Goal: Check status: Check status

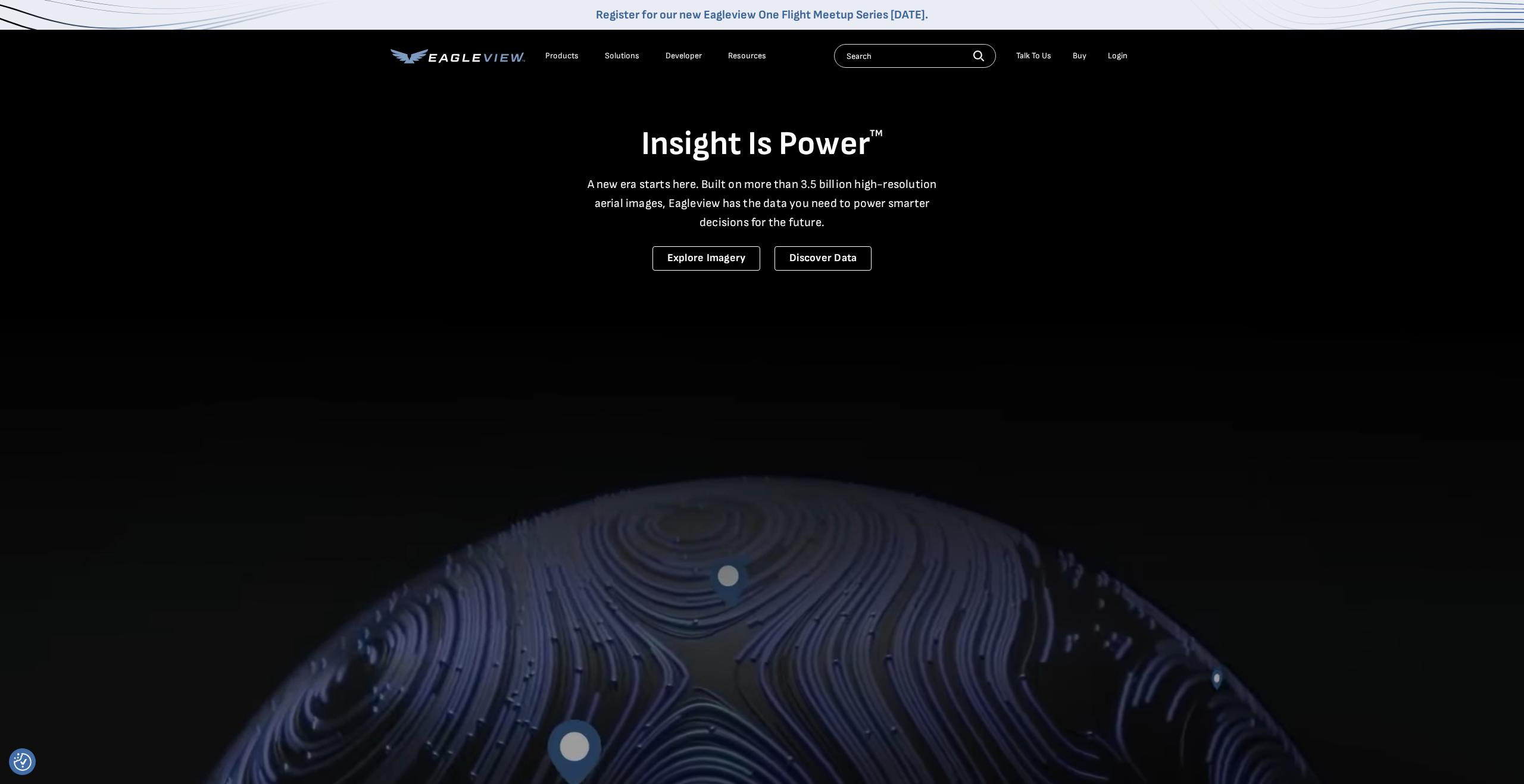
click at [1116, 57] on div "Login" at bounding box center [1118, 56] width 20 height 11
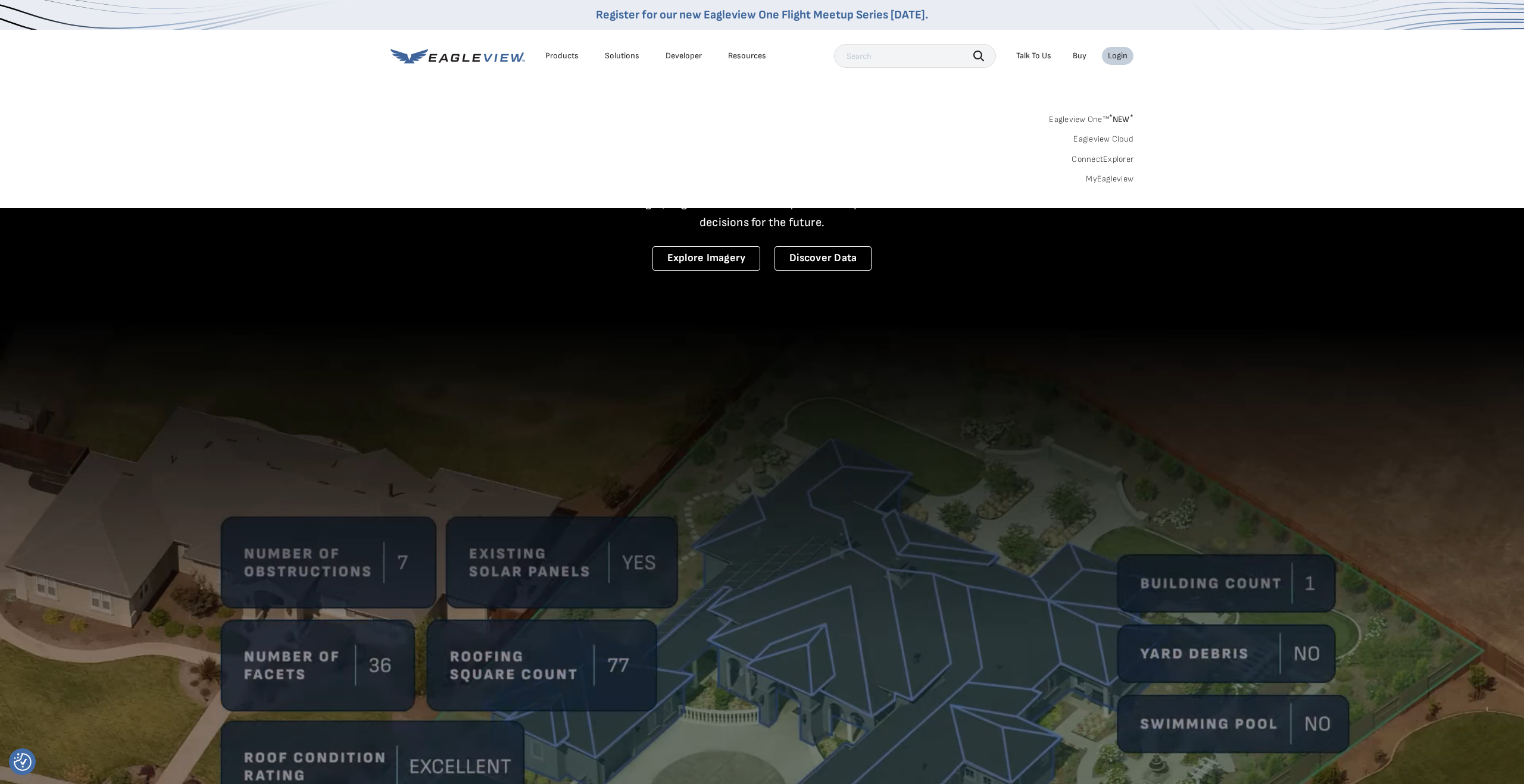
click at [1104, 176] on link "MyEagleview" at bounding box center [1109, 178] width 48 height 11
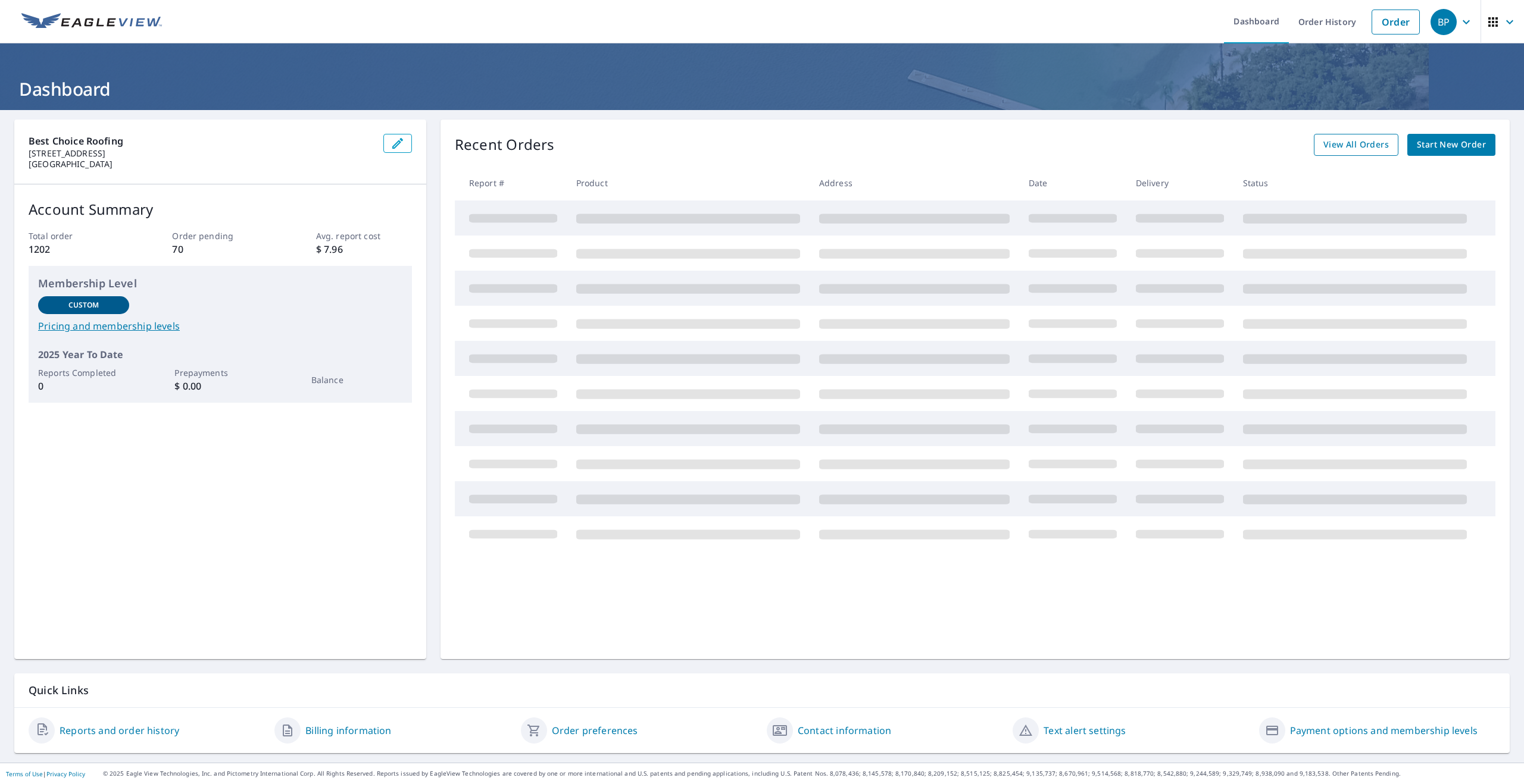
click at [1339, 136] on link "View All Orders" at bounding box center [1356, 145] width 84 height 22
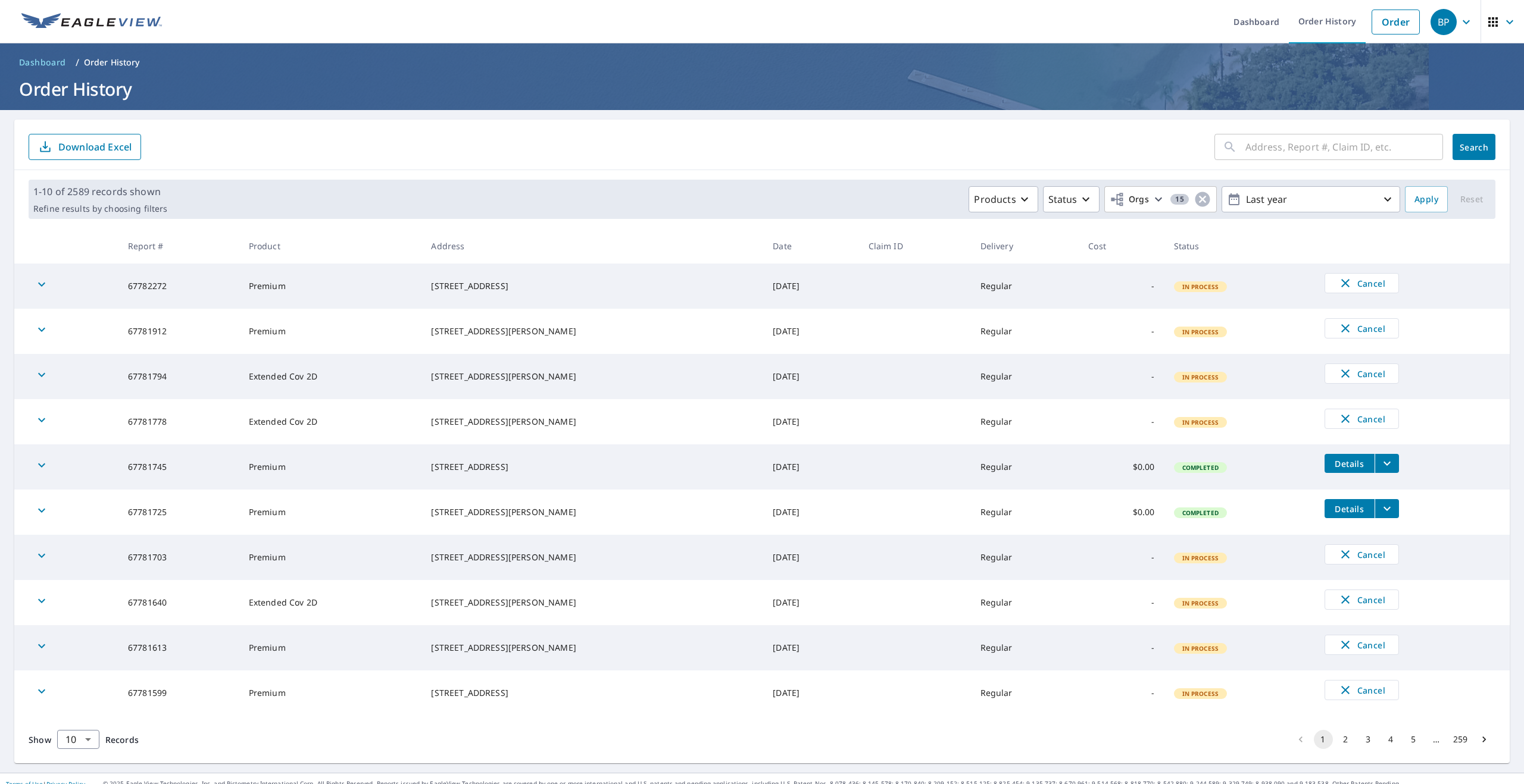
click at [1274, 149] on input "text" at bounding box center [1344, 147] width 198 height 33
paste input "[STREET_ADDRESS]"
type input "[STREET_ADDRESS]"
click button "Search" at bounding box center [1473, 147] width 43 height 26
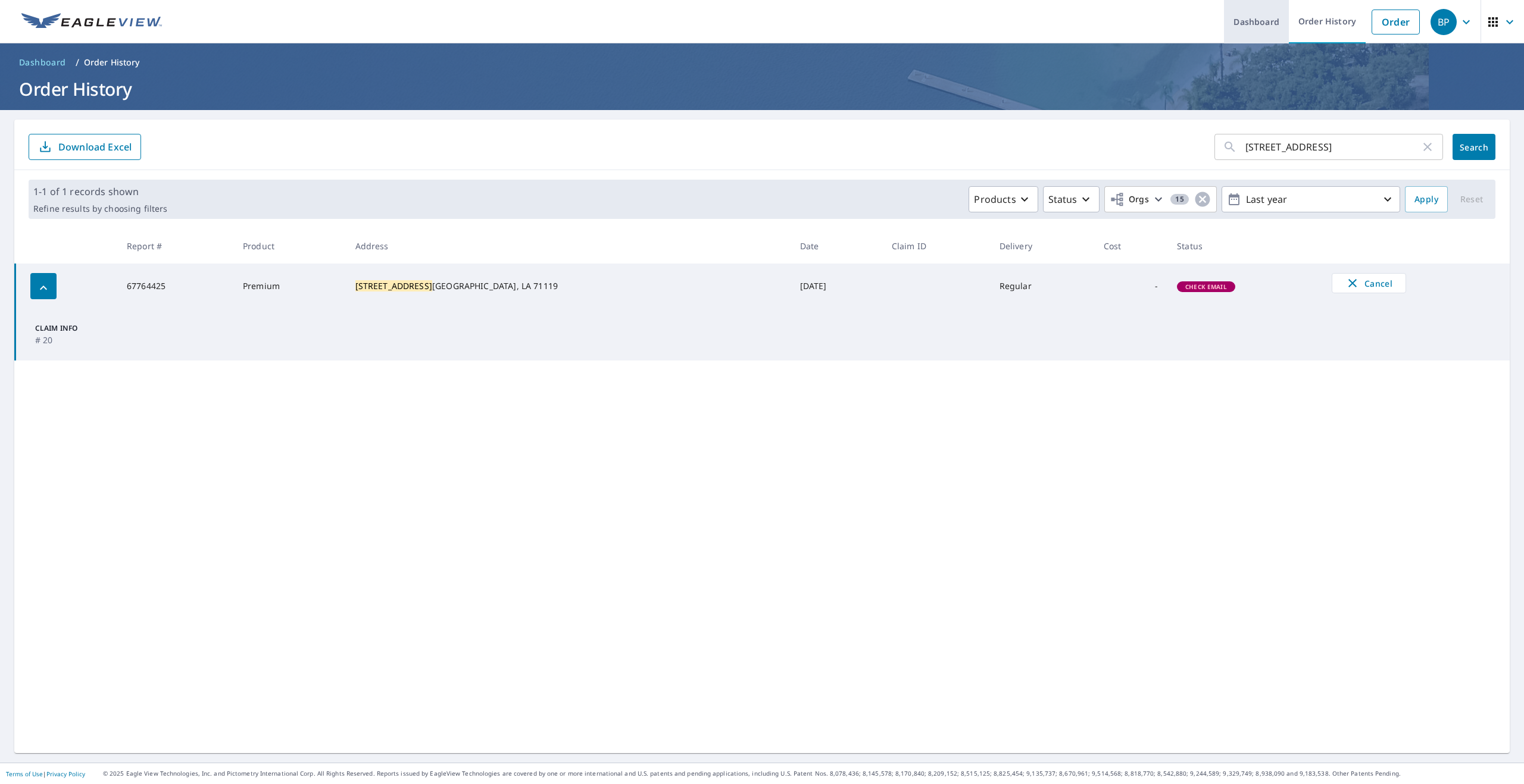
click at [1259, 22] on link "Dashboard" at bounding box center [1256, 22] width 65 height 43
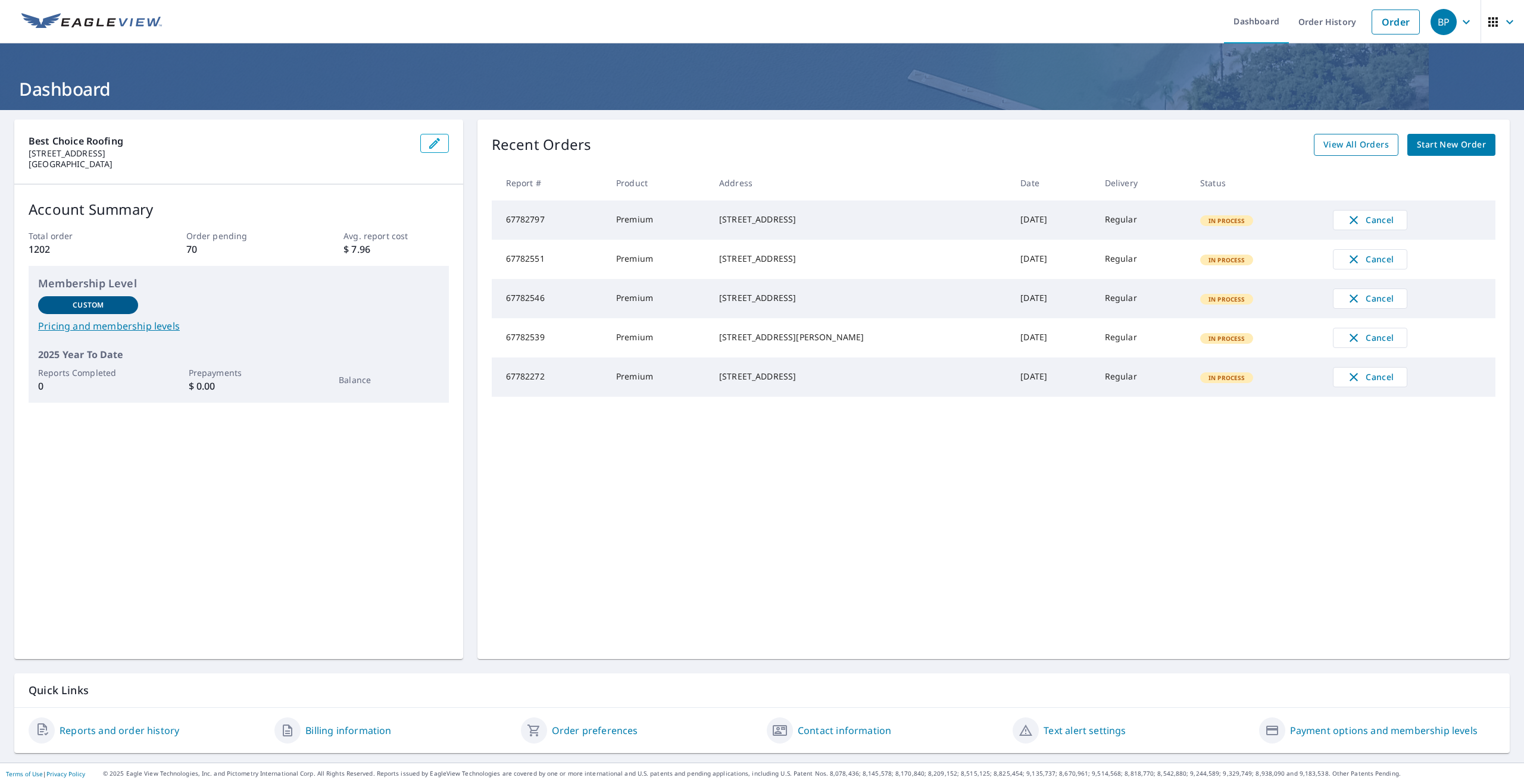
click at [1341, 145] on span "View All Orders" at bounding box center [1356, 145] width 66 height 15
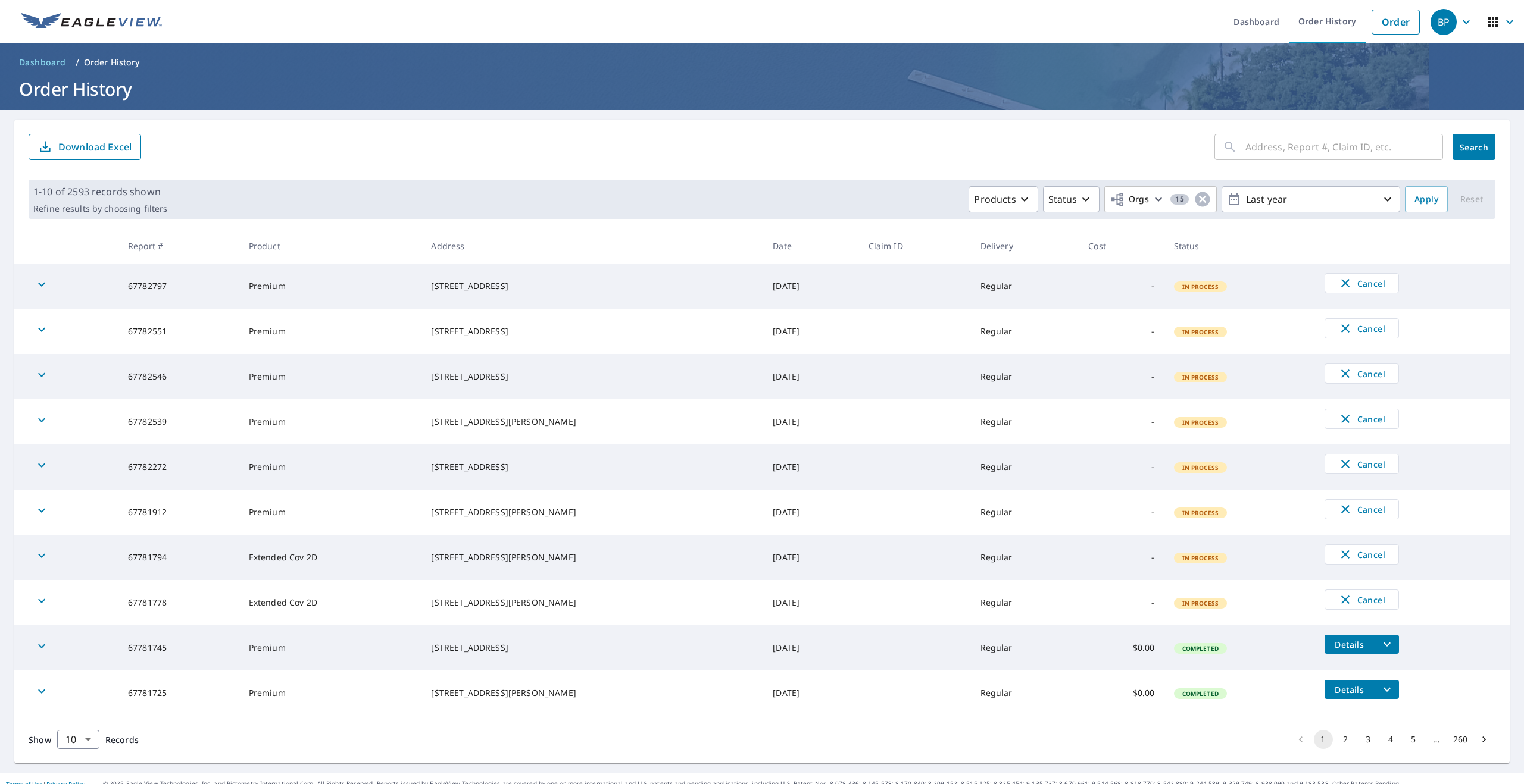
scroll to position [10, 0]
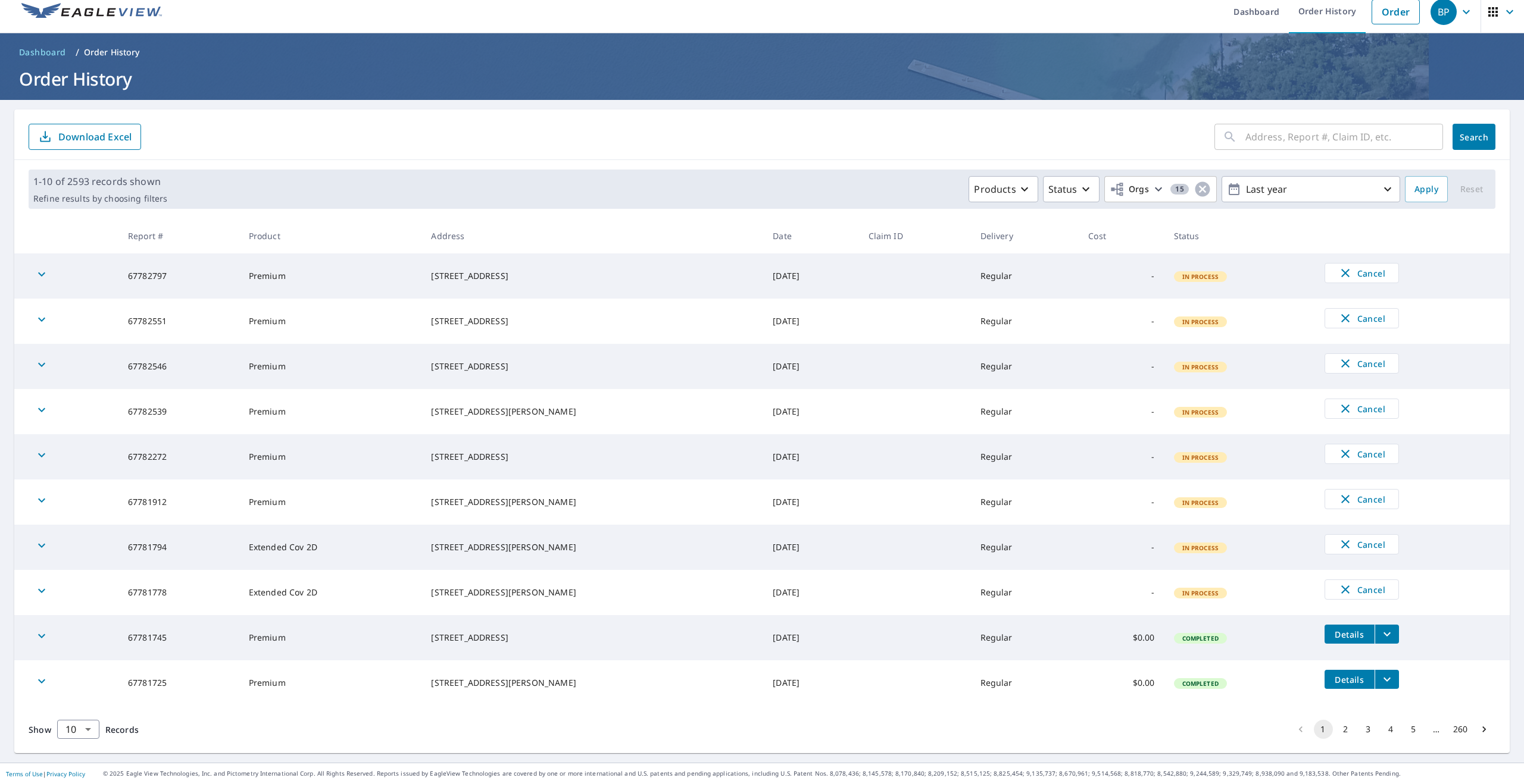
click at [1342, 729] on button "2" at bounding box center [1345, 729] width 19 height 19
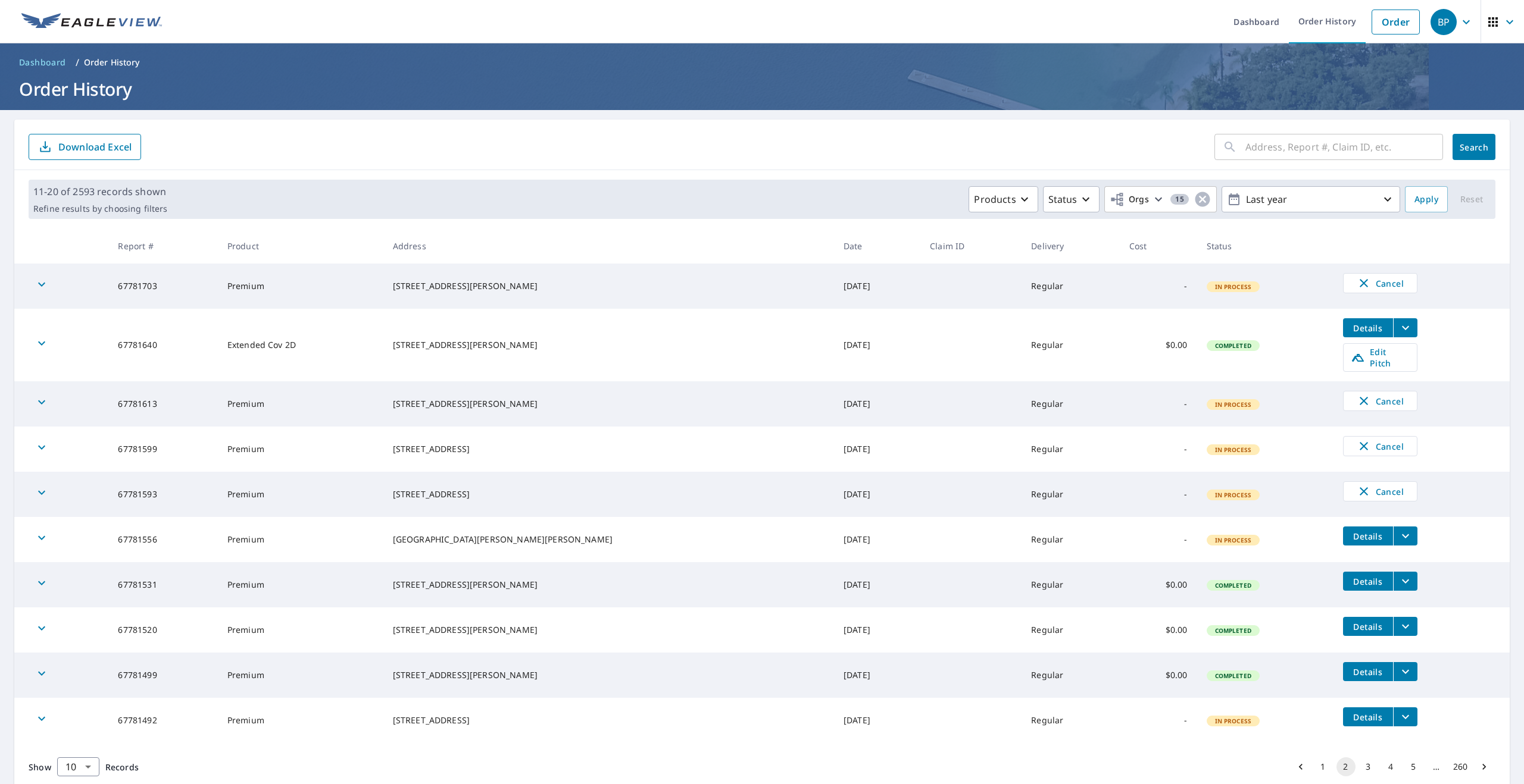
scroll to position [29, 0]
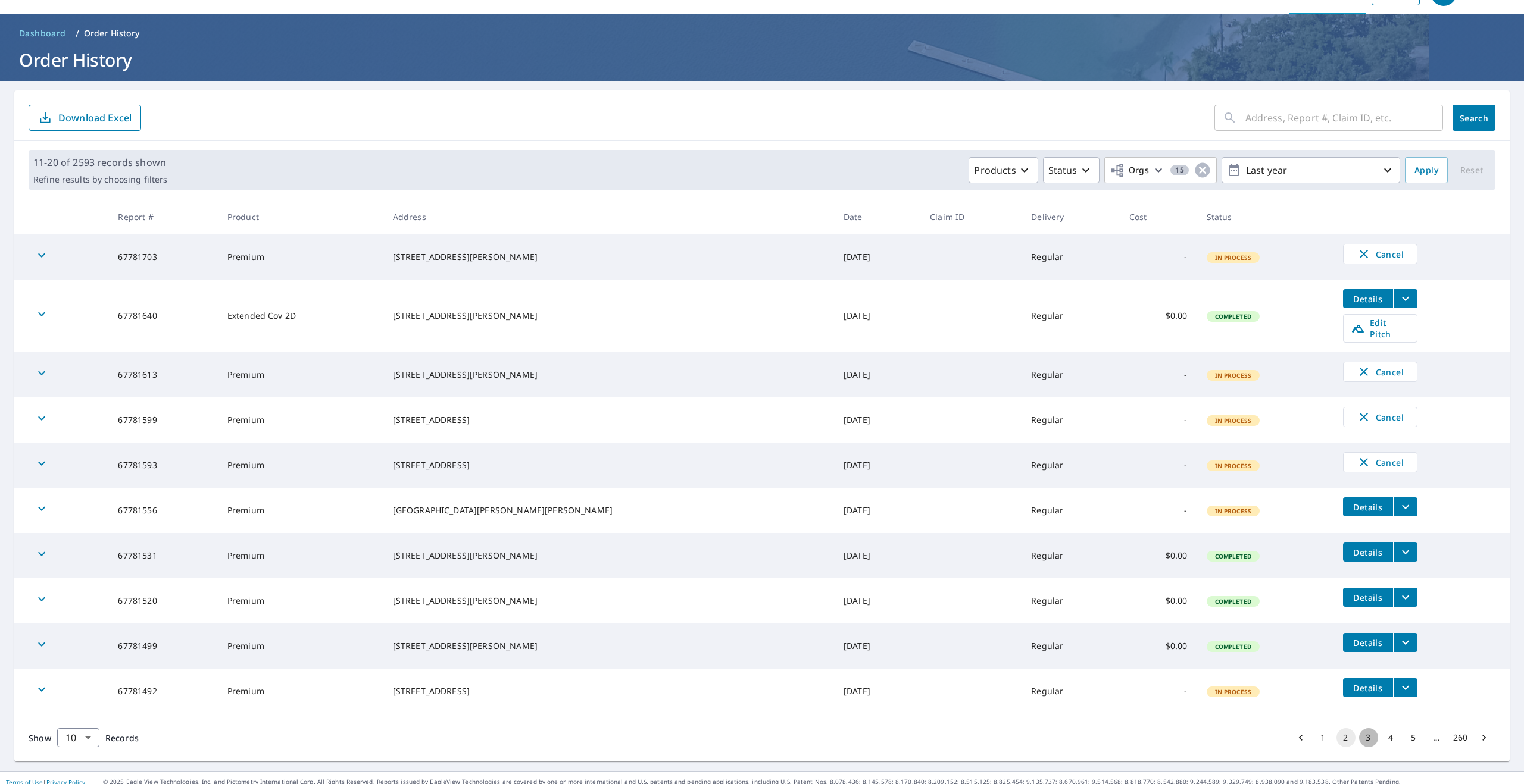
click at [1370, 731] on button "3" at bounding box center [1368, 738] width 19 height 19
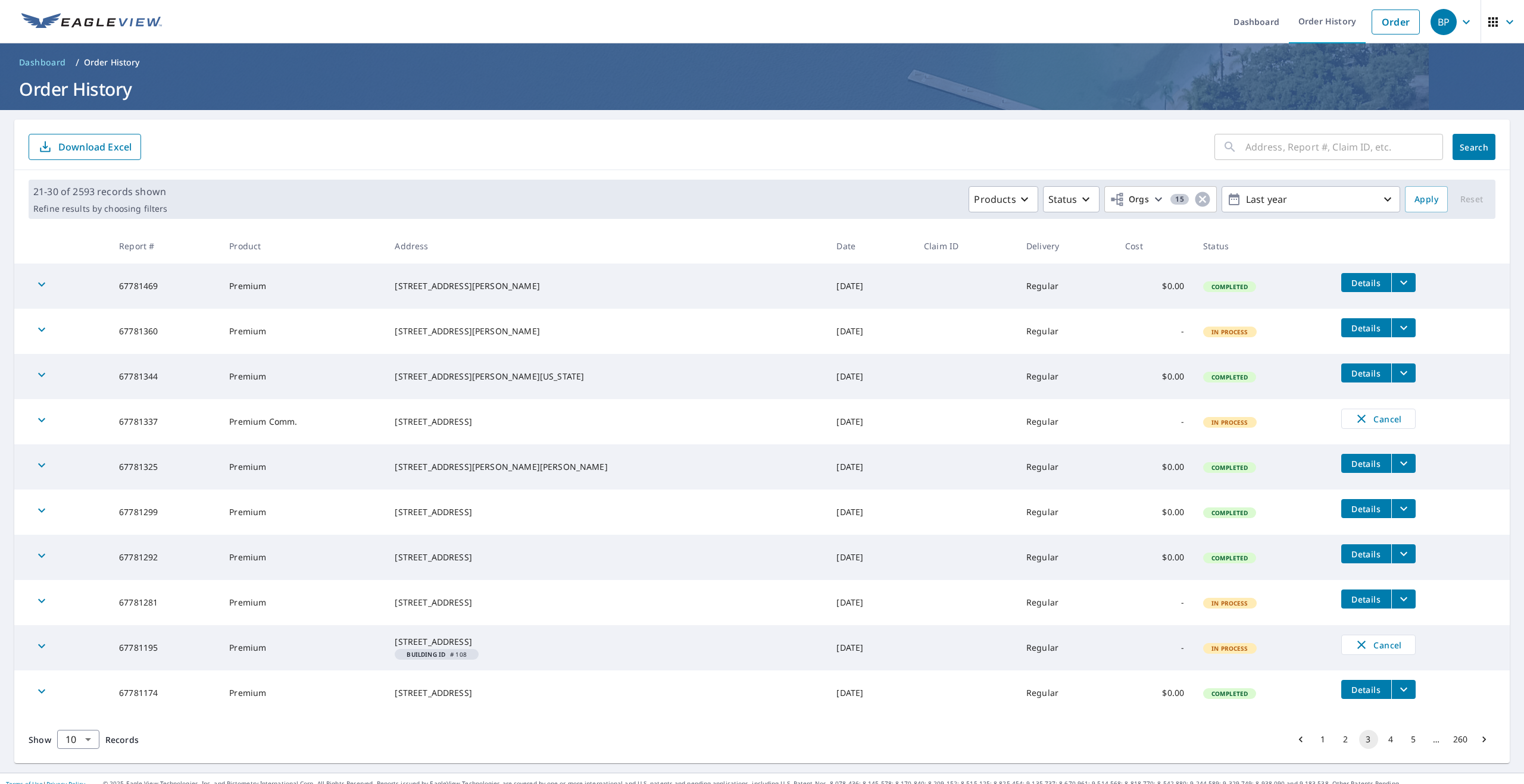
scroll to position [20, 0]
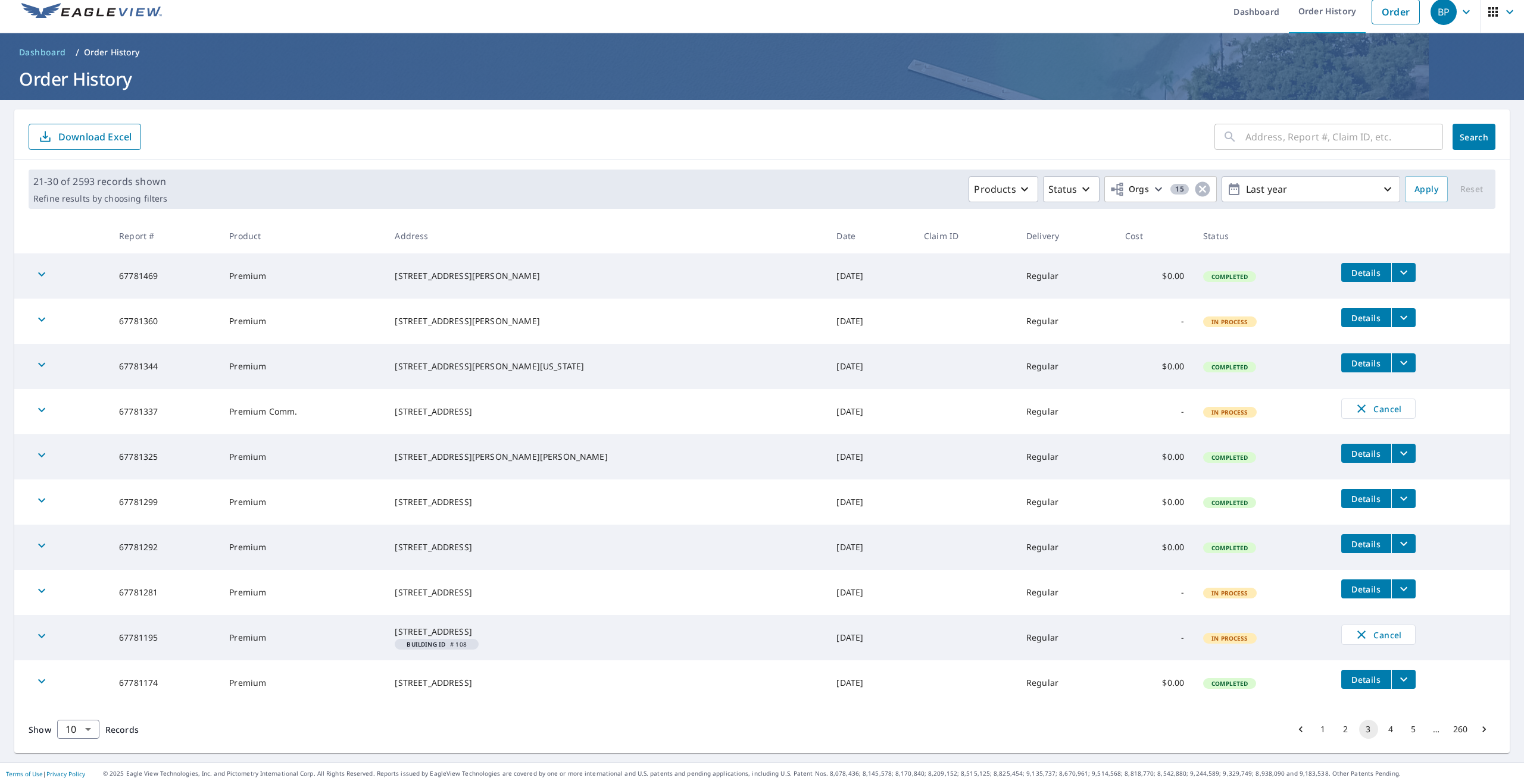
click at [1392, 728] on button "4" at bounding box center [1391, 729] width 19 height 19
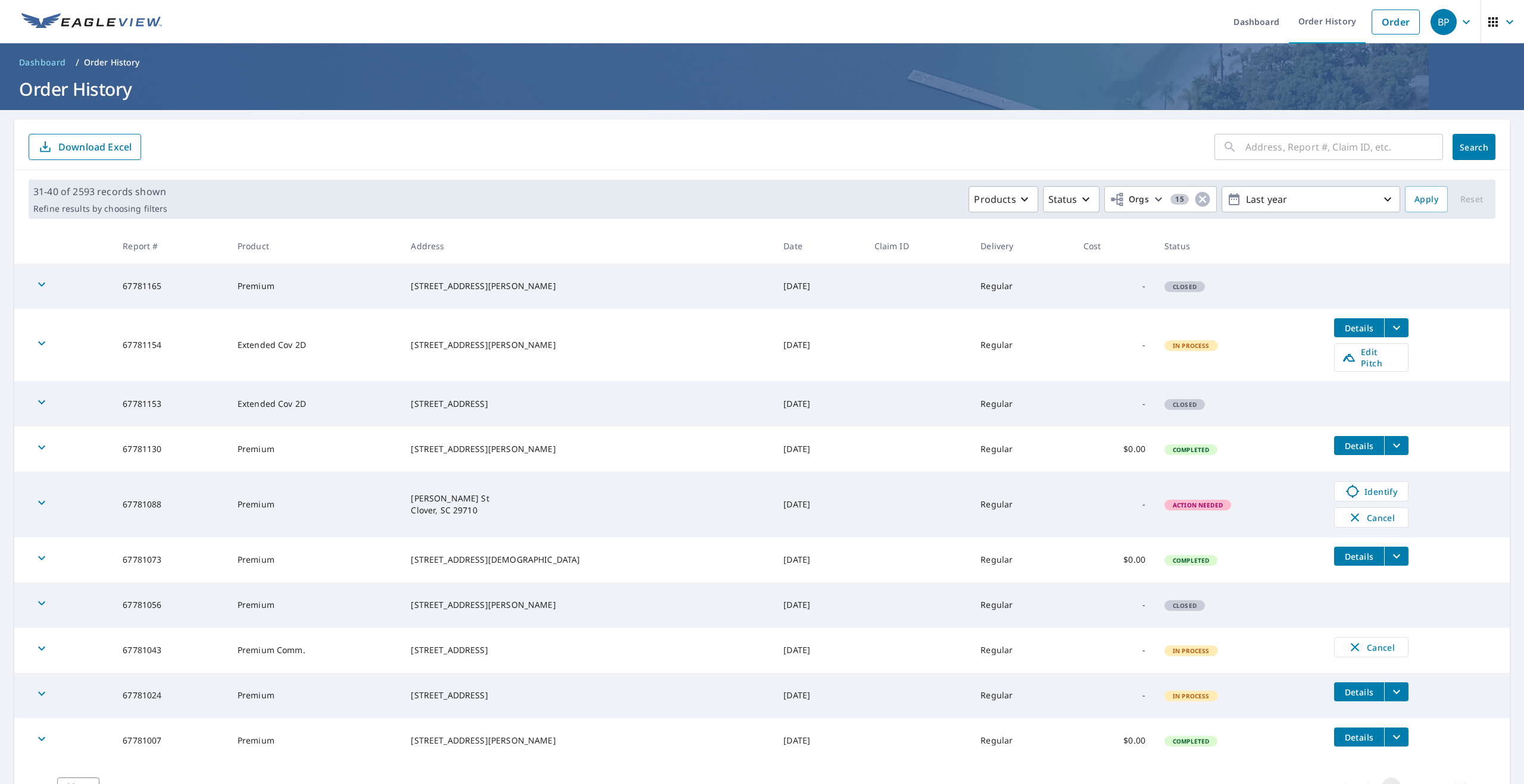
scroll to position [50, 0]
